Goal: Answer question/provide support

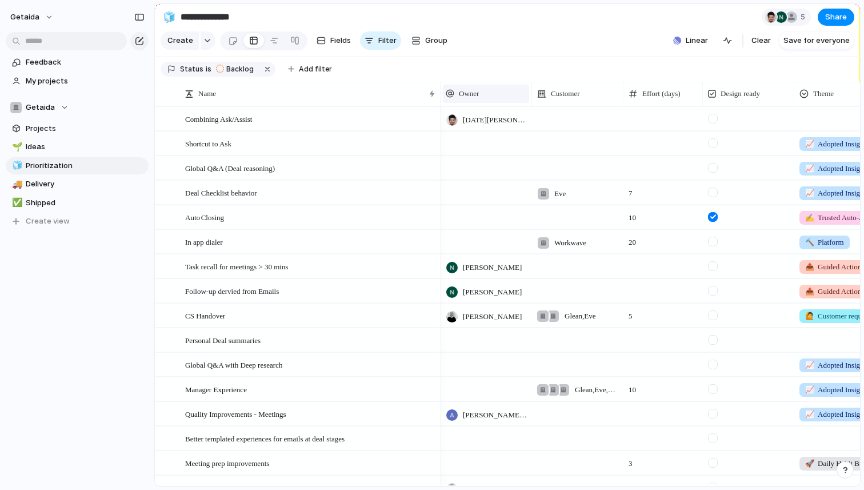
click at [487, 94] on div "Owner" at bounding box center [486, 93] width 81 height 11
click at [507, 90] on div "Modify Hide Sort ascending Sort descending" at bounding box center [432, 245] width 864 height 490
click at [490, 148] on div at bounding box center [486, 142] width 91 height 23
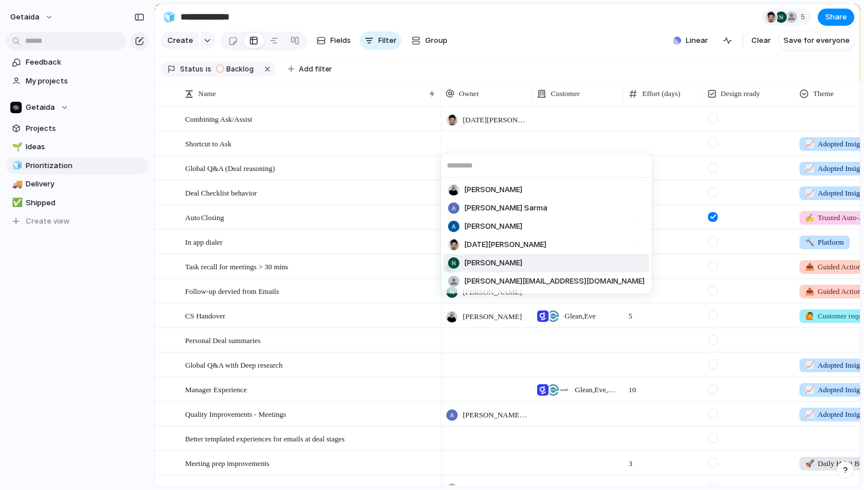
click at [489, 264] on span "[PERSON_NAME]" at bounding box center [493, 262] width 58 height 11
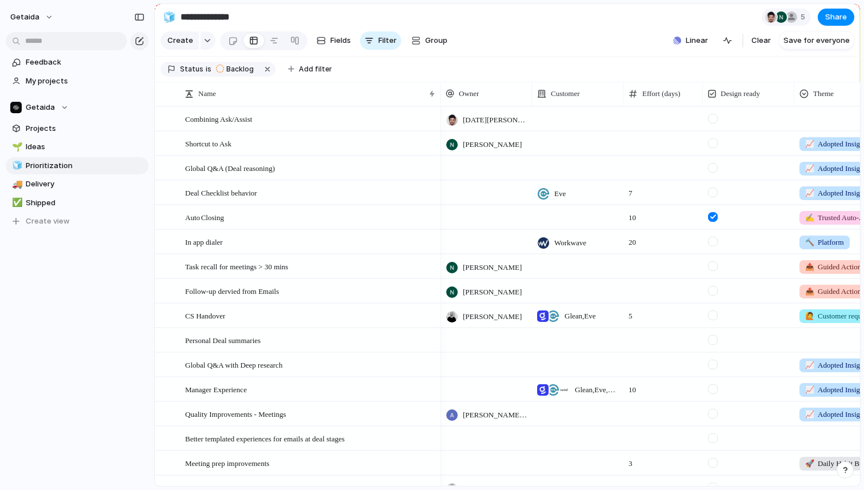
click at [487, 144] on span "[PERSON_NAME]" at bounding box center [492, 144] width 59 height 11
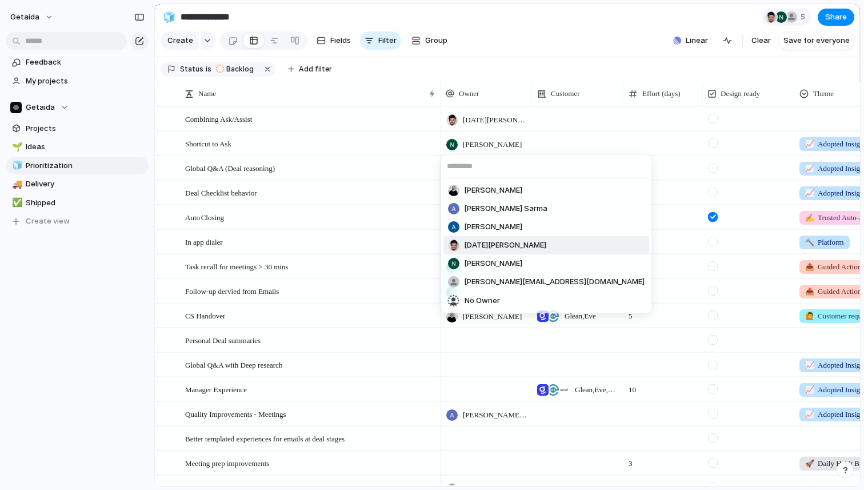
click at [482, 247] on span "[DATE][PERSON_NAME]" at bounding box center [505, 245] width 82 height 11
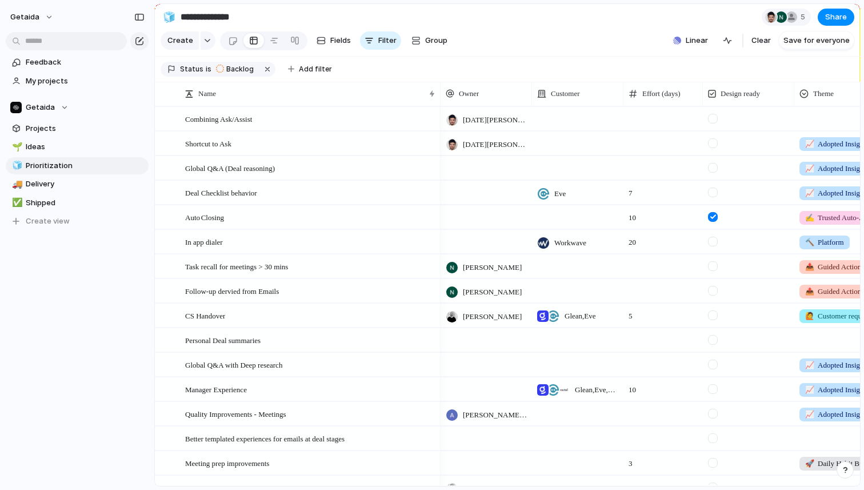
click at [486, 144] on span "[DATE][PERSON_NAME]" at bounding box center [495, 144] width 64 height 11
click at [424, 140] on div "[PERSON_NAME] [PERSON_NAME] [PERSON_NAME] [PERSON_NAME][DATE] [PERSON_NAME] [PE…" at bounding box center [432, 245] width 864 height 490
click at [466, 173] on div at bounding box center [486, 167] width 91 height 23
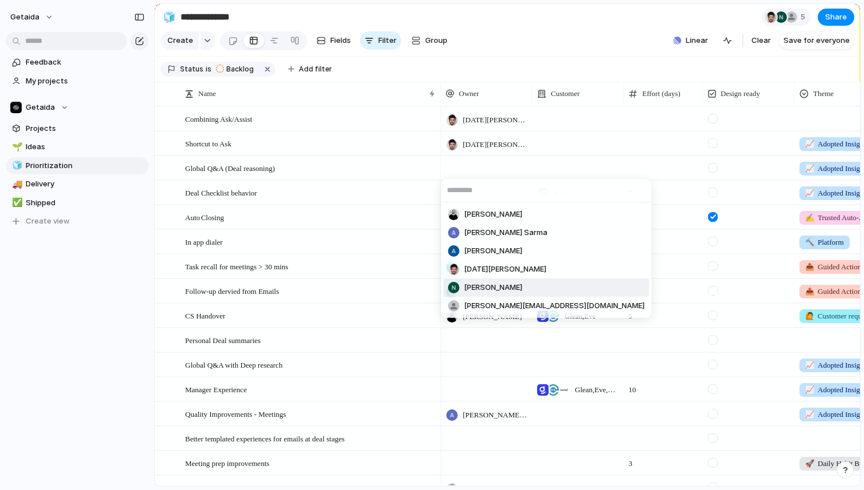
click at [480, 282] on div "[PERSON_NAME]" at bounding box center [485, 287] width 74 height 11
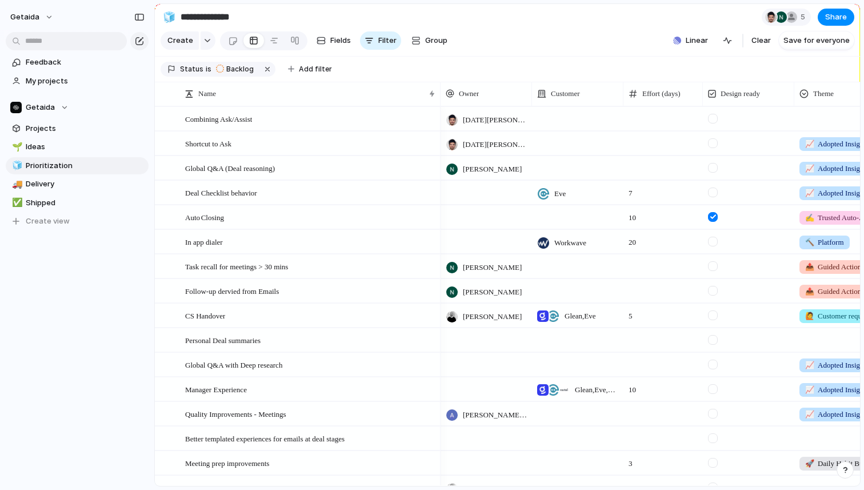
click at [476, 197] on div at bounding box center [486, 192] width 91 height 23
click at [470, 192] on div "[PERSON_NAME] [PERSON_NAME] [PERSON_NAME] [PERSON_NAME][DATE] [PERSON_NAME] [PE…" at bounding box center [432, 245] width 864 height 490
click at [470, 225] on div at bounding box center [486, 216] width 91 height 23
click at [483, 156] on div "[PERSON_NAME] [PERSON_NAME] [PERSON_NAME] [PERSON_NAME][DATE] [PERSON_NAME] [PE…" at bounding box center [432, 245] width 864 height 490
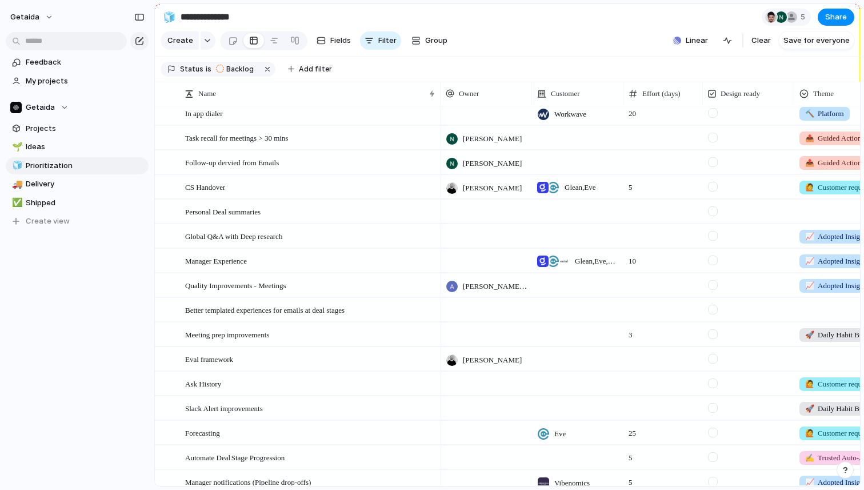
scroll to position [198, 0]
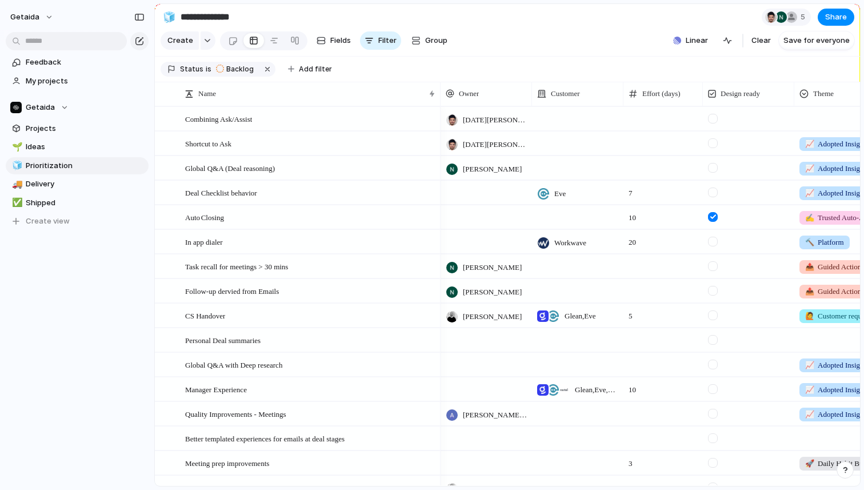
click at [465, 214] on div at bounding box center [486, 216] width 91 height 23
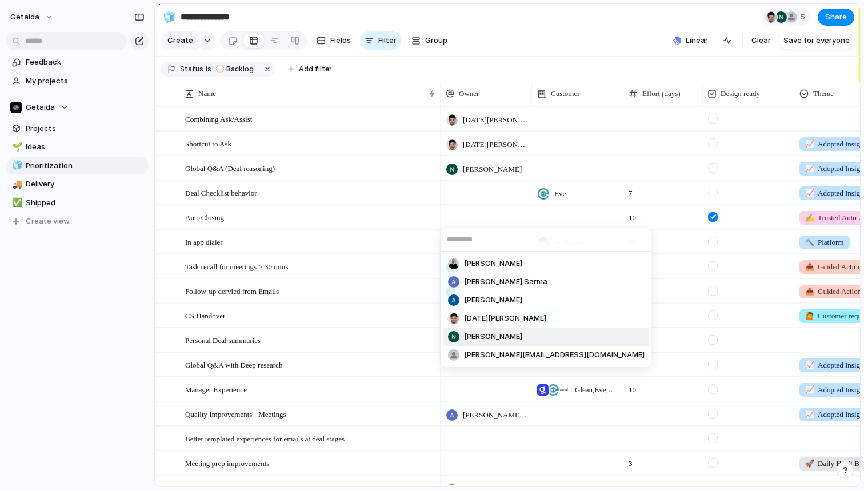
click at [483, 333] on span "[PERSON_NAME]" at bounding box center [493, 336] width 58 height 11
